Goal: Find specific page/section: Locate a particular part of the current website

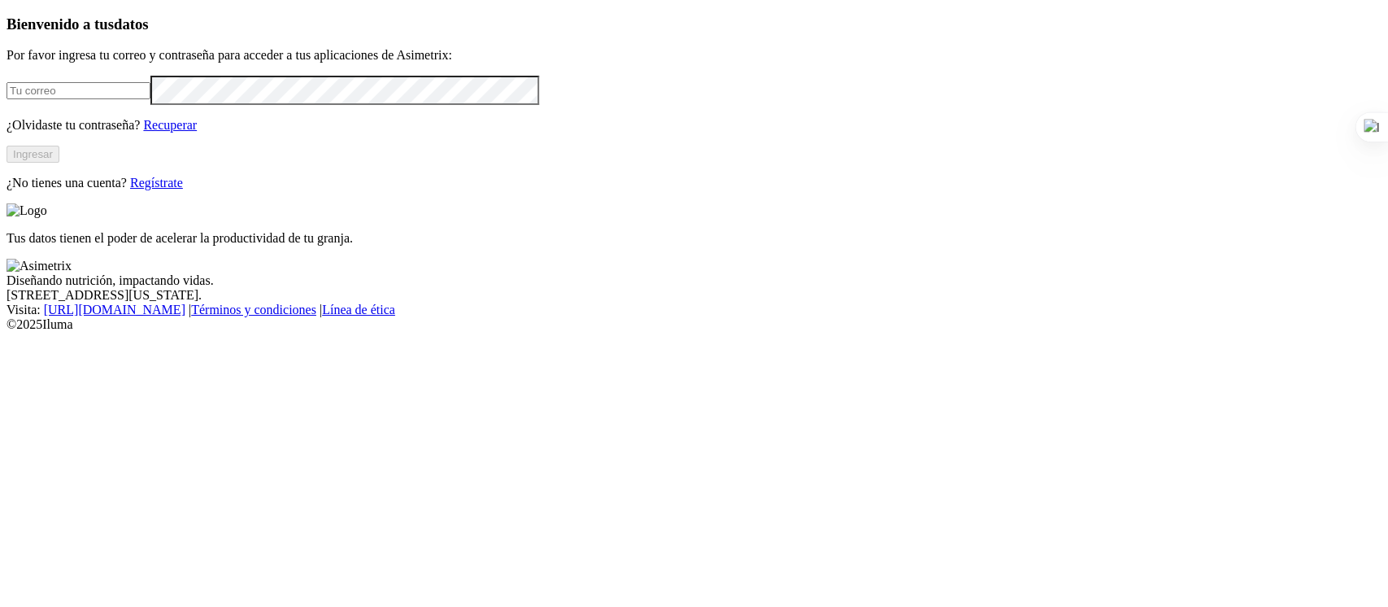
type input "[PERSON_NAME][EMAIL_ADDRESS][PERSON_NAME][DOMAIN_NAME]"
click at [59, 163] on button "Ingresar" at bounding box center [33, 154] width 53 height 17
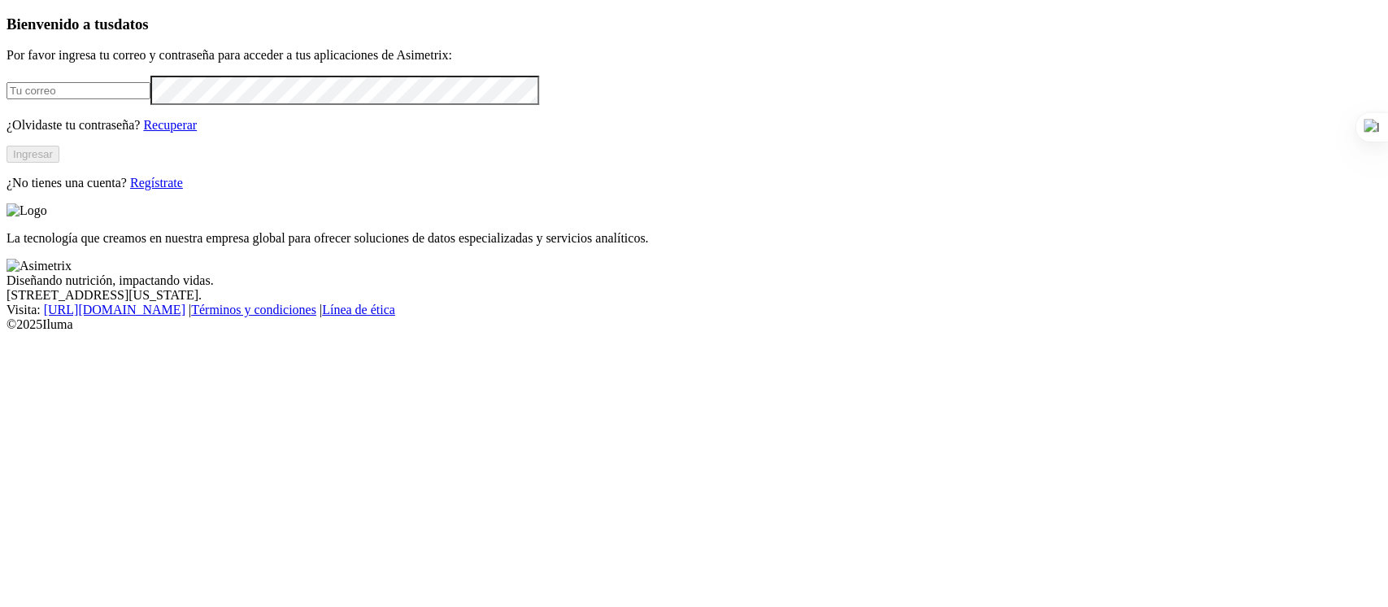
type input "[PERSON_NAME][EMAIL_ADDRESS][PERSON_NAME][DOMAIN_NAME]"
click at [59, 163] on button "Ingresar" at bounding box center [33, 154] width 53 height 17
